Goal: Use online tool/utility: Utilize a website feature to perform a specific function

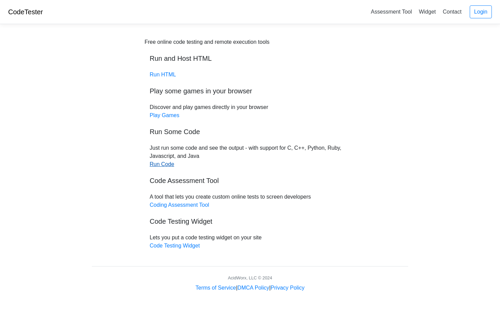
click at [168, 166] on link "Run Code" at bounding box center [162, 164] width 24 height 6
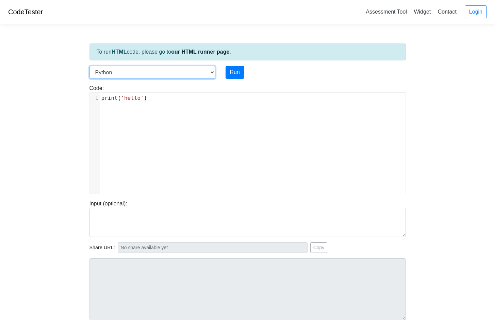
select select "c"
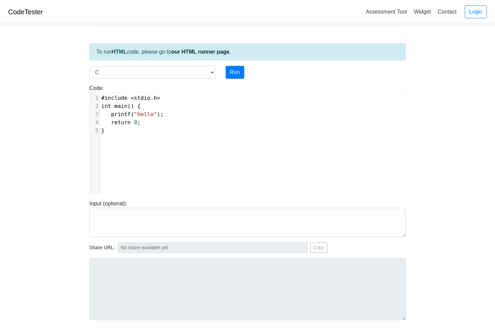
scroll to position [1, 0]
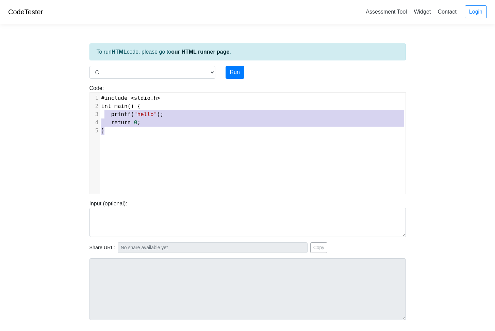
type textarea "#include <stdio.h> int main() { printf("hello"); return 0; }"
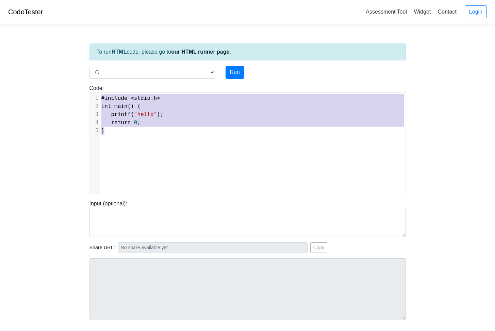
drag, startPoint x: 187, startPoint y: 145, endPoint x: 84, endPoint y: 88, distance: 117.9
click at [83, 88] on body "CodeTester Assessment Tool Widget Contact Login To run HTML code, please go to …" at bounding box center [247, 181] width 495 height 363
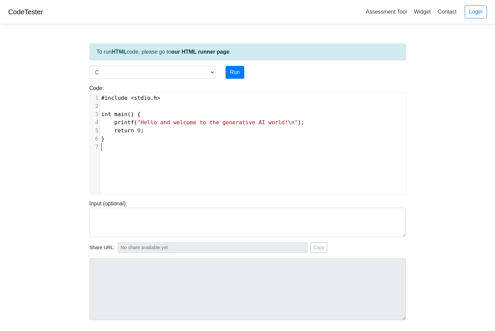
scroll to position [24, 0]
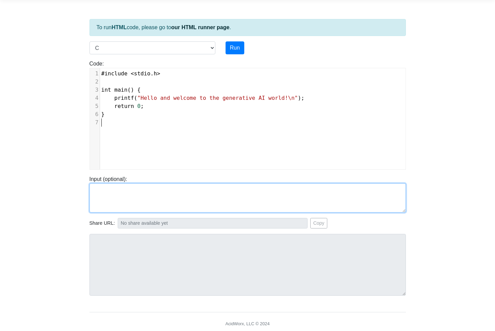
click at [109, 199] on textarea at bounding box center [247, 198] width 316 height 29
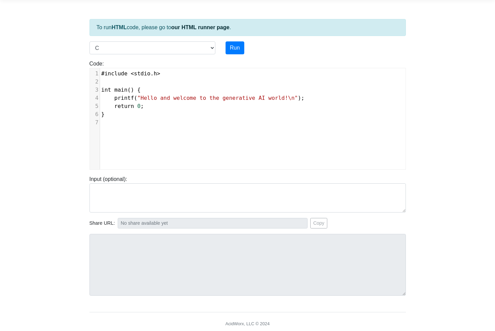
click at [60, 190] on body "CodeTester Assessment Tool Widget Contact Login To run HTML code, please go to …" at bounding box center [247, 157] width 495 height 363
click at [234, 51] on button "Run" at bounding box center [234, 47] width 19 height 13
type input "https://codetester.io/runner?s=DZlwAbnQzM"
type textarea "Stdout: Hello and welcome to the generative AI world!"
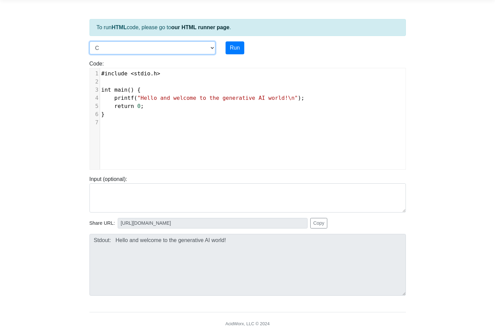
select select "javascript"
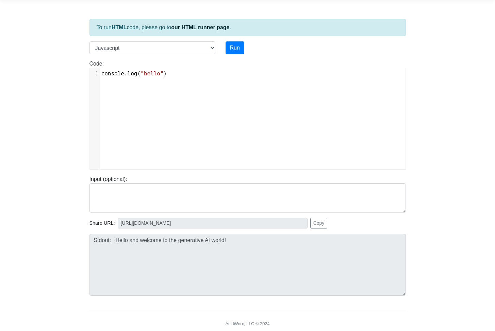
scroll to position [1, 0]
drag, startPoint x: 188, startPoint y: 132, endPoint x: 70, endPoint y: 63, distance: 136.5
click at [70, 63] on body "CodeTester Assessment Tool Widget Contact Login To run HTML code, please go to …" at bounding box center [247, 157] width 495 height 363
type textarea "√"
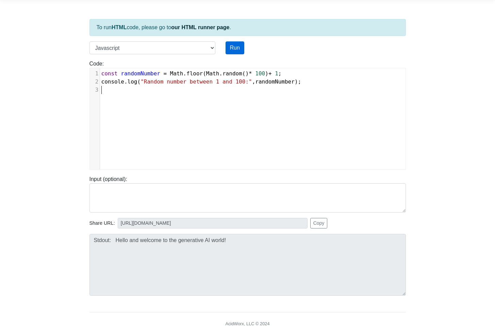
click at [237, 46] on button "Run" at bounding box center [234, 47] width 19 height 13
type input "https://codetester.io/runner?s=DdWM0eZQzo"
type textarea "Stdout: Random number between 1 and 100: 79"
click at [181, 55] on div "Code: console.log("hello") x 1 const randomNumber = Math . floor ( Math . rando…" at bounding box center [247, 112] width 326 height 116
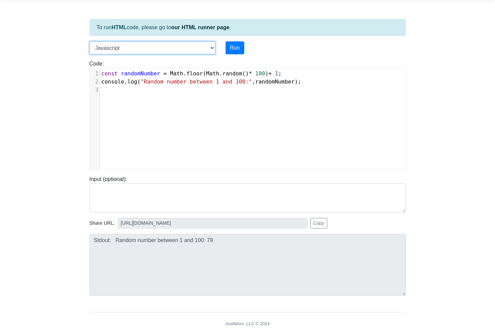
select select "python"
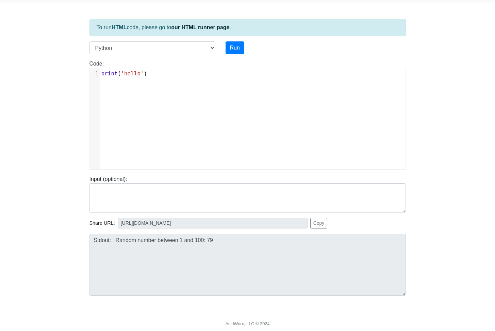
scroll to position [1, 0]
type textarea "print('hello')"
drag, startPoint x: 192, startPoint y: 87, endPoint x: 95, endPoint y: 60, distance: 100.8
click at [95, 60] on div "Code: print('hello') print('hello') x 1 print ( 'hello' )" at bounding box center [247, 115] width 326 height 110
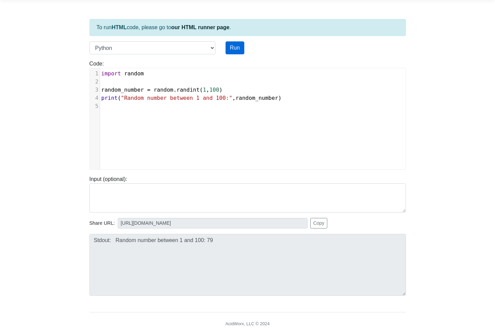
click at [239, 49] on button "Run" at bounding box center [234, 47] width 19 height 13
type input "https://codetester.io/runner?s=64zo8PnYWb"
type textarea "Stdout: Random number between 1 and 100: 24"
